Goal: Information Seeking & Learning: Learn about a topic

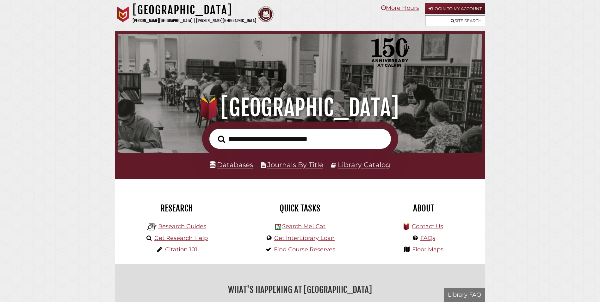
scroll to position [120, 360]
click at [302, 141] on input "text" at bounding box center [300, 138] width 182 height 21
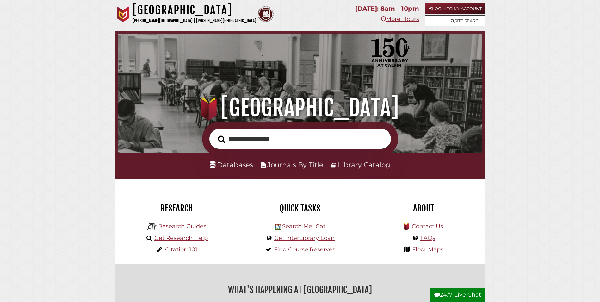
type input "**********"
click at [215, 133] on button "Search" at bounding box center [222, 138] width 14 height 11
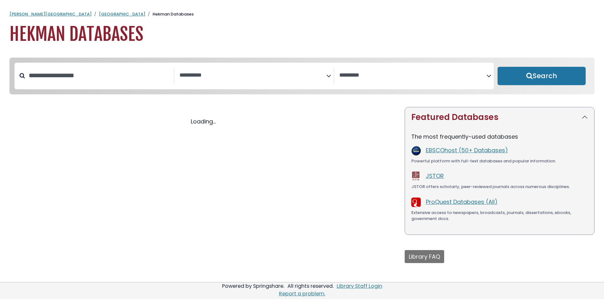
select select "Database Subject Filter"
select select "Database Vendors Filter"
select select "Database Subject Filter"
select select "Database Vendors Filter"
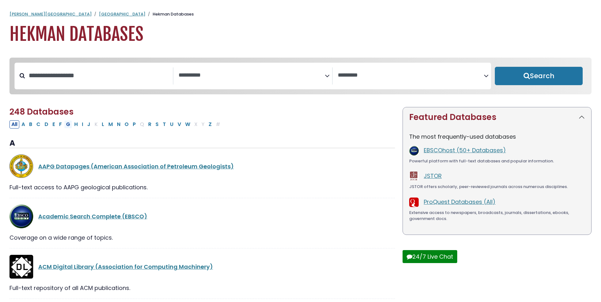
click at [69, 127] on button "G" at bounding box center [68, 124] width 8 height 8
select select "Database Subject Filter"
select select "Database Vendors Filter"
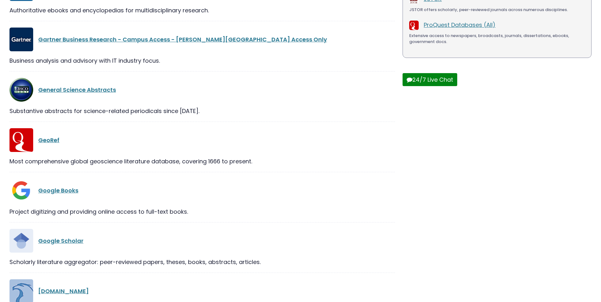
scroll to position [190, 0]
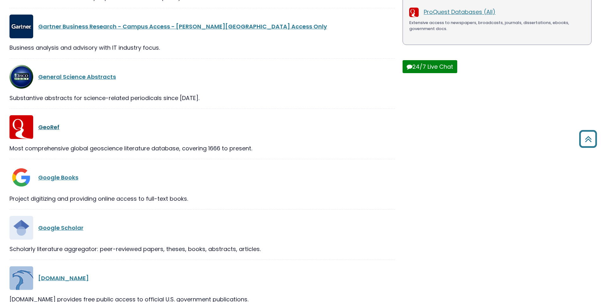
click at [52, 128] on link "GeoRef" at bounding box center [48, 127] width 21 height 8
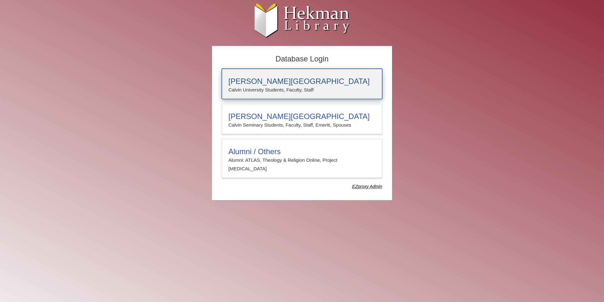
click at [243, 82] on h3 "[PERSON_NAME][GEOGRAPHIC_DATA]" at bounding box center [302, 81] width 147 height 9
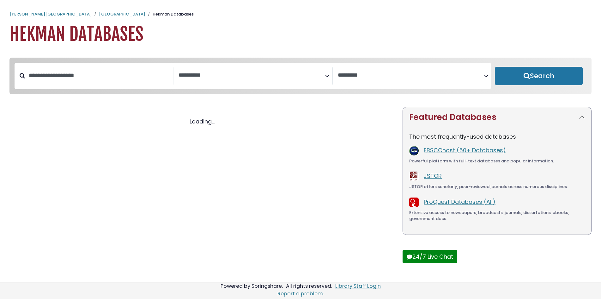
select select "Database Subject Filter"
select select "Database Vendors Filter"
select select "Database Subject Filter"
select select "Database Vendors Filter"
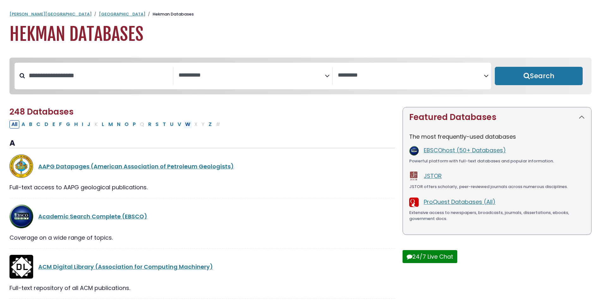
click at [188, 124] on button "W" at bounding box center [187, 124] width 9 height 8
select select "Database Subject Filter"
select select "Database Vendors Filter"
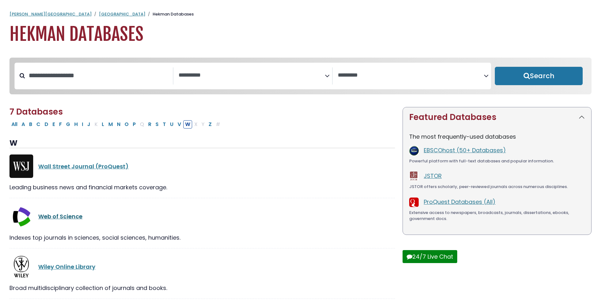
click at [43, 218] on link "Web of Science" at bounding box center [60, 216] width 44 height 8
